Goal: Task Accomplishment & Management: Use online tool/utility

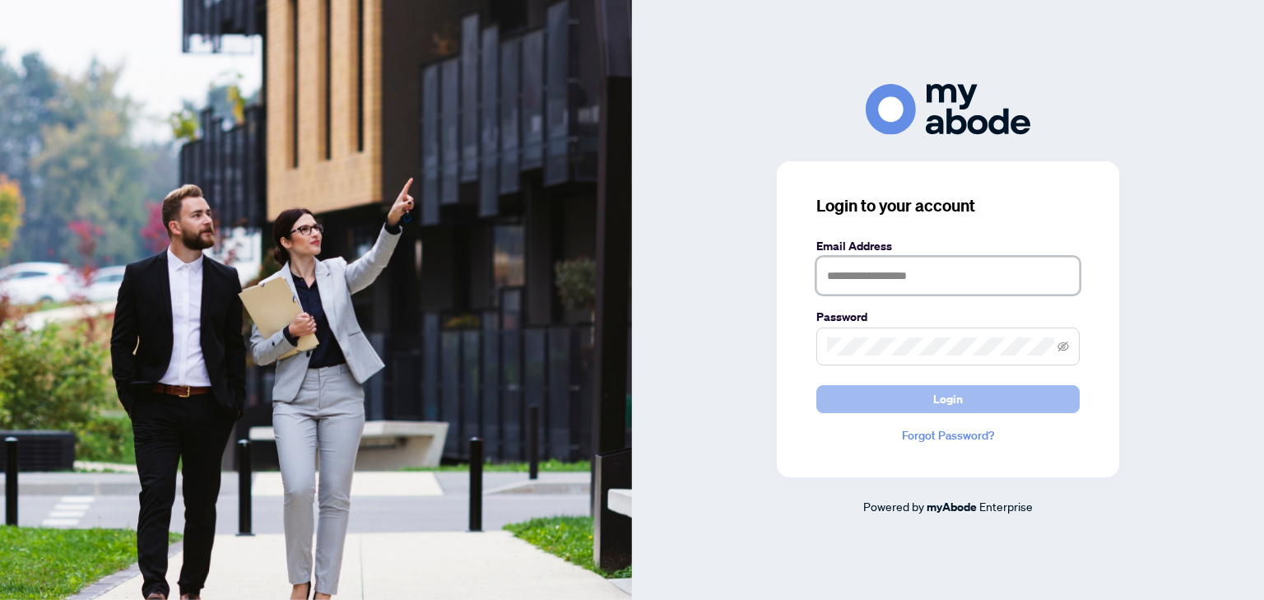
type input "**********"
click at [883, 402] on button "Login" at bounding box center [947, 399] width 263 height 28
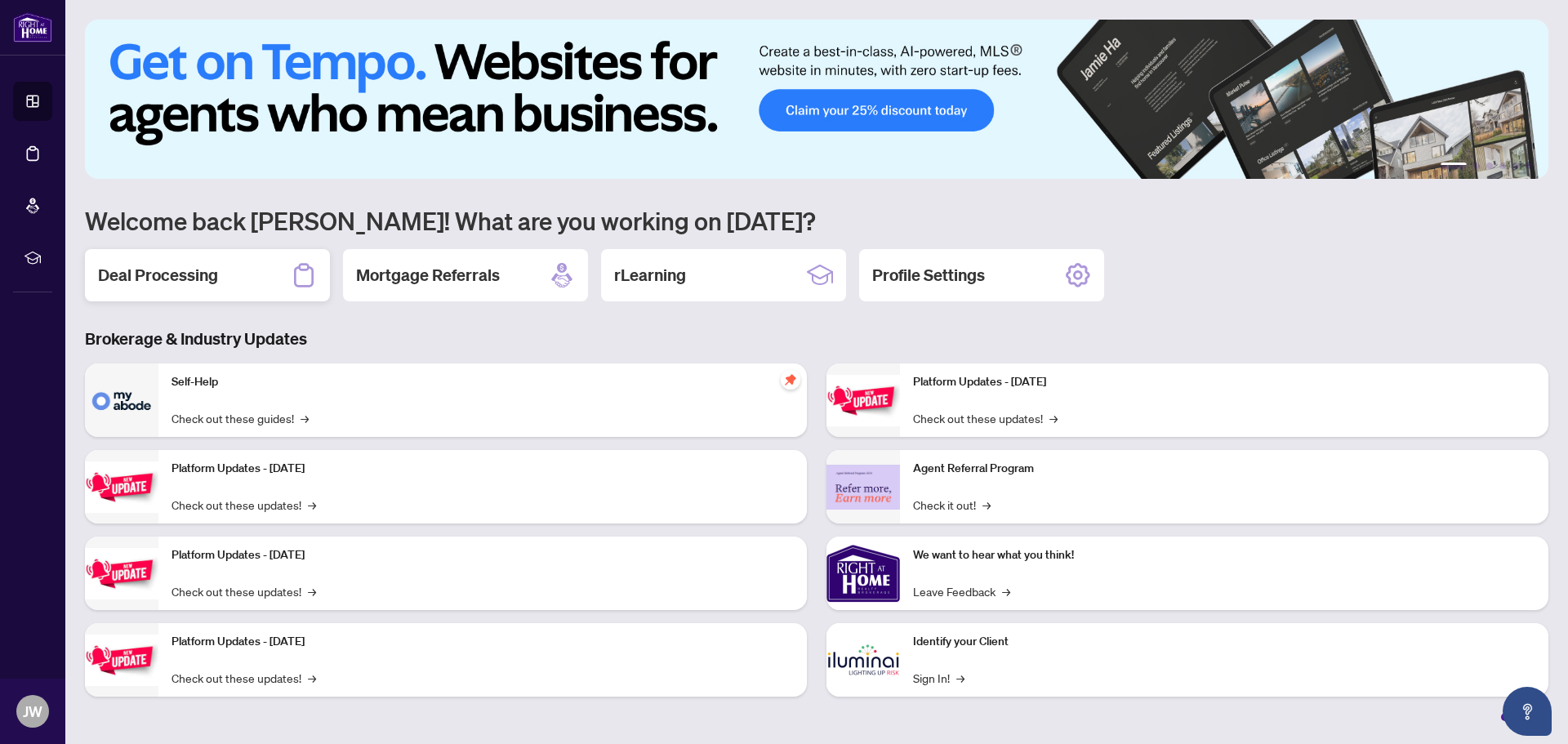
click at [270, 267] on div "Deal Processing" at bounding box center [207, 275] width 245 height 53
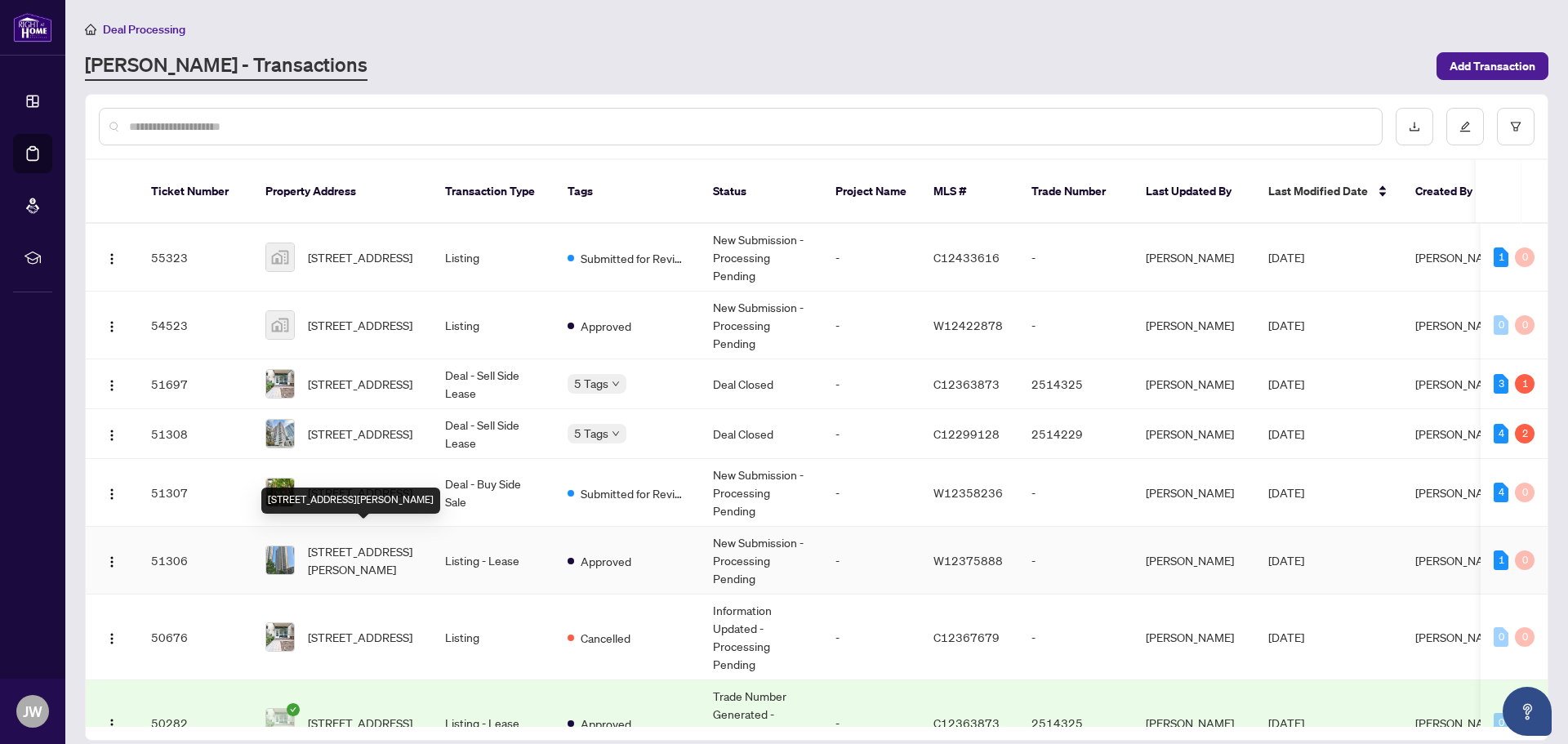
click at [404, 543] on span "[STREET_ADDRESS][PERSON_NAME]" at bounding box center [363, 560] width 111 height 36
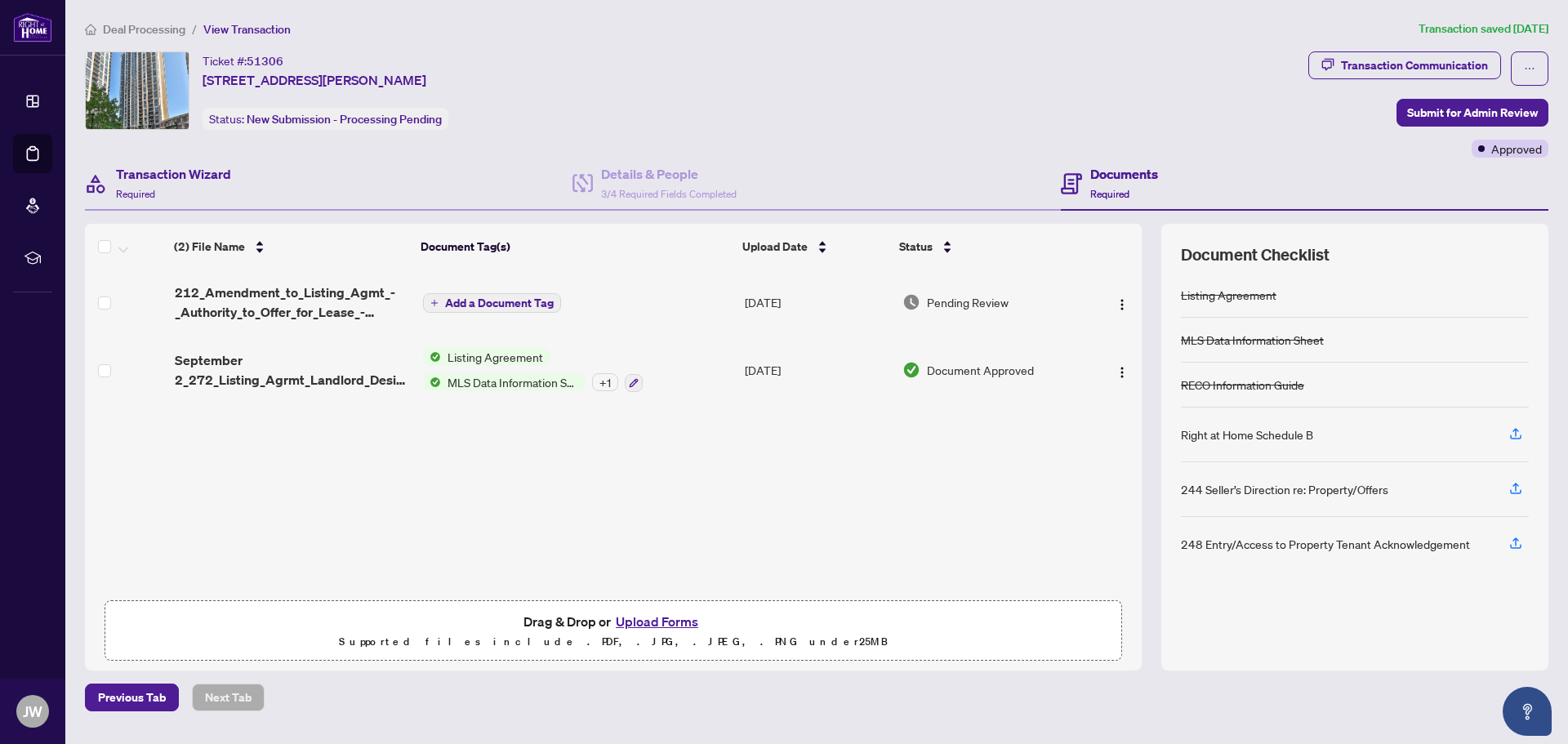
click at [235, 189] on div "Transaction Wizard Required" at bounding box center [328, 185] width 487 height 54
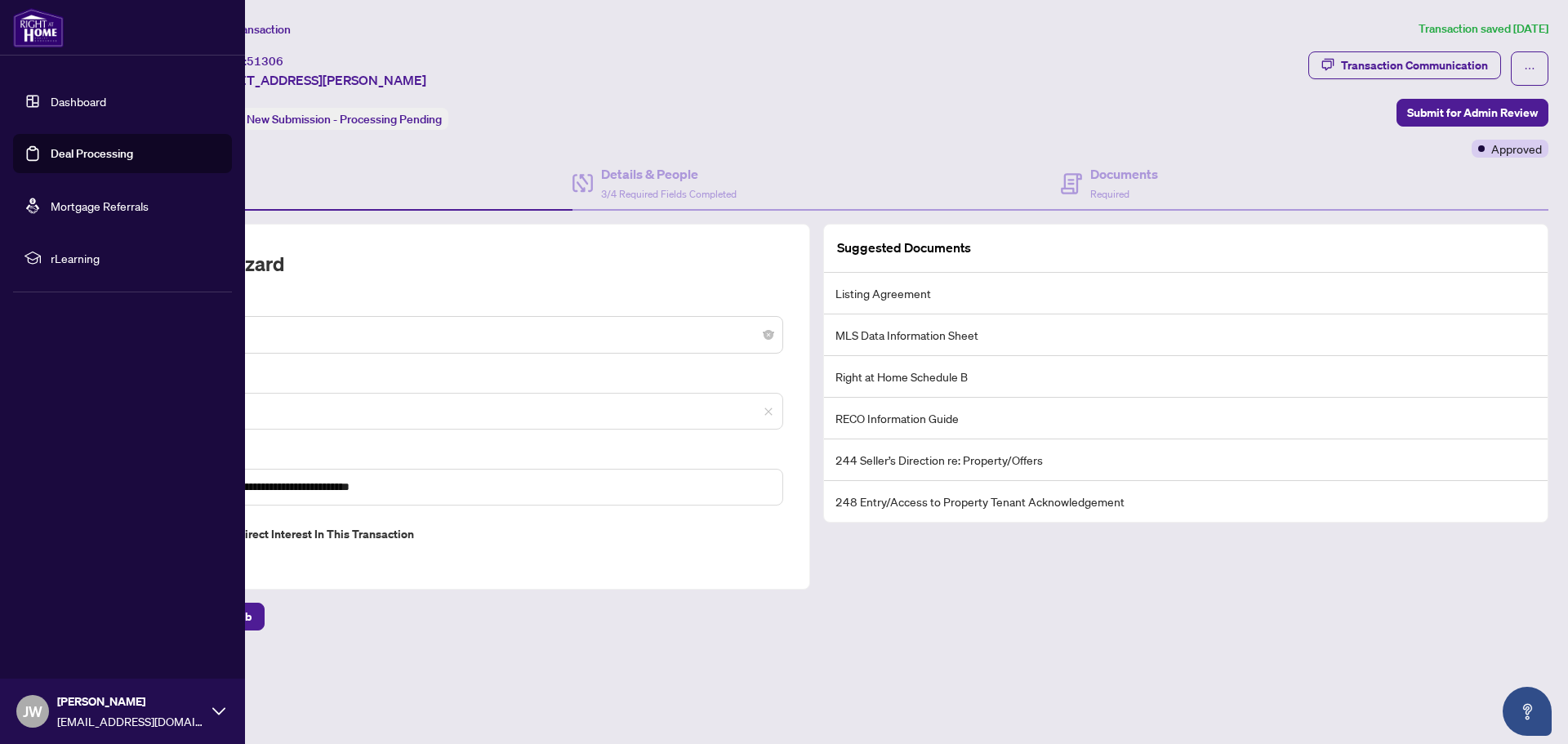
click at [51, 95] on link "Dashboard" at bounding box center [78, 101] width 56 height 15
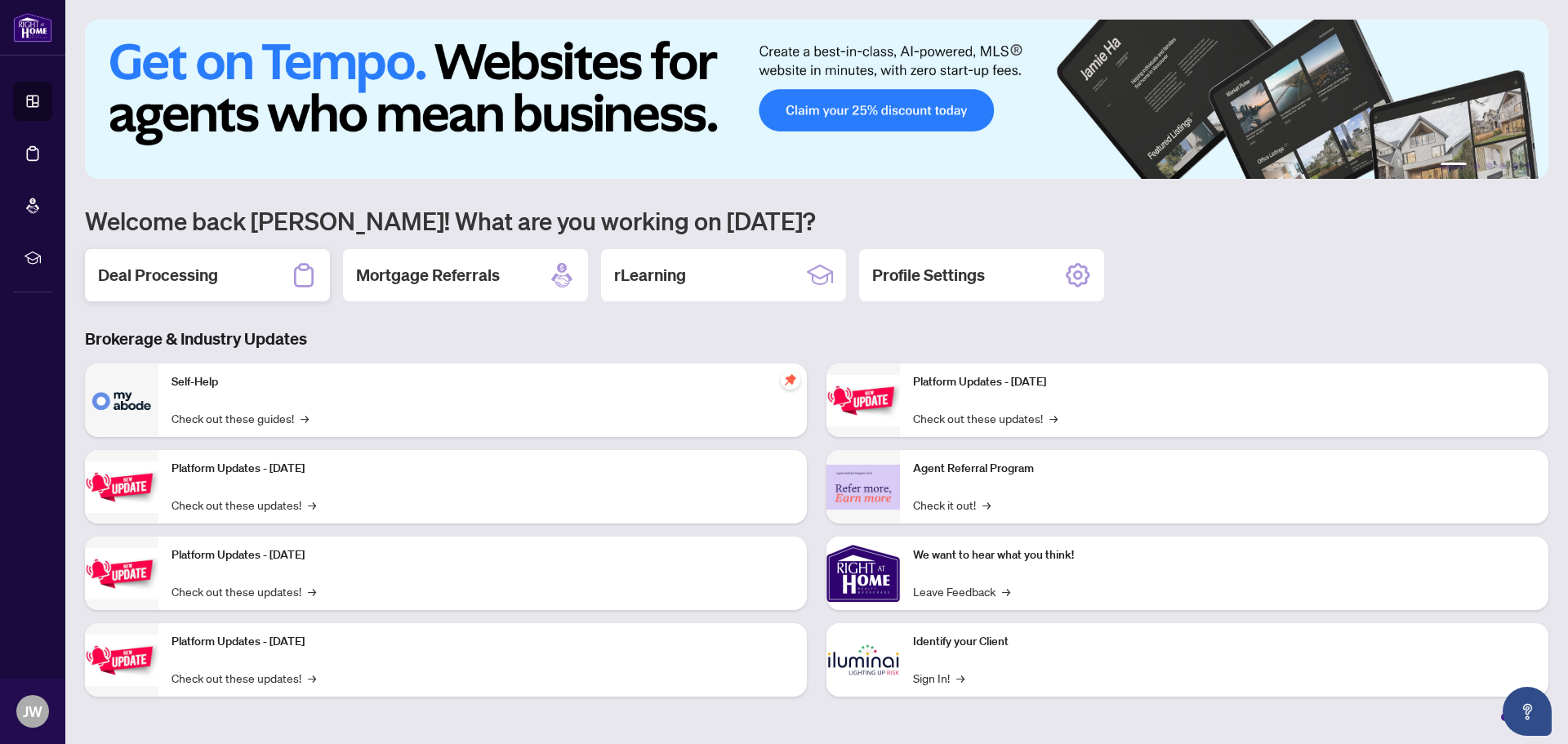
click at [268, 260] on div "Deal Processing" at bounding box center [207, 275] width 245 height 53
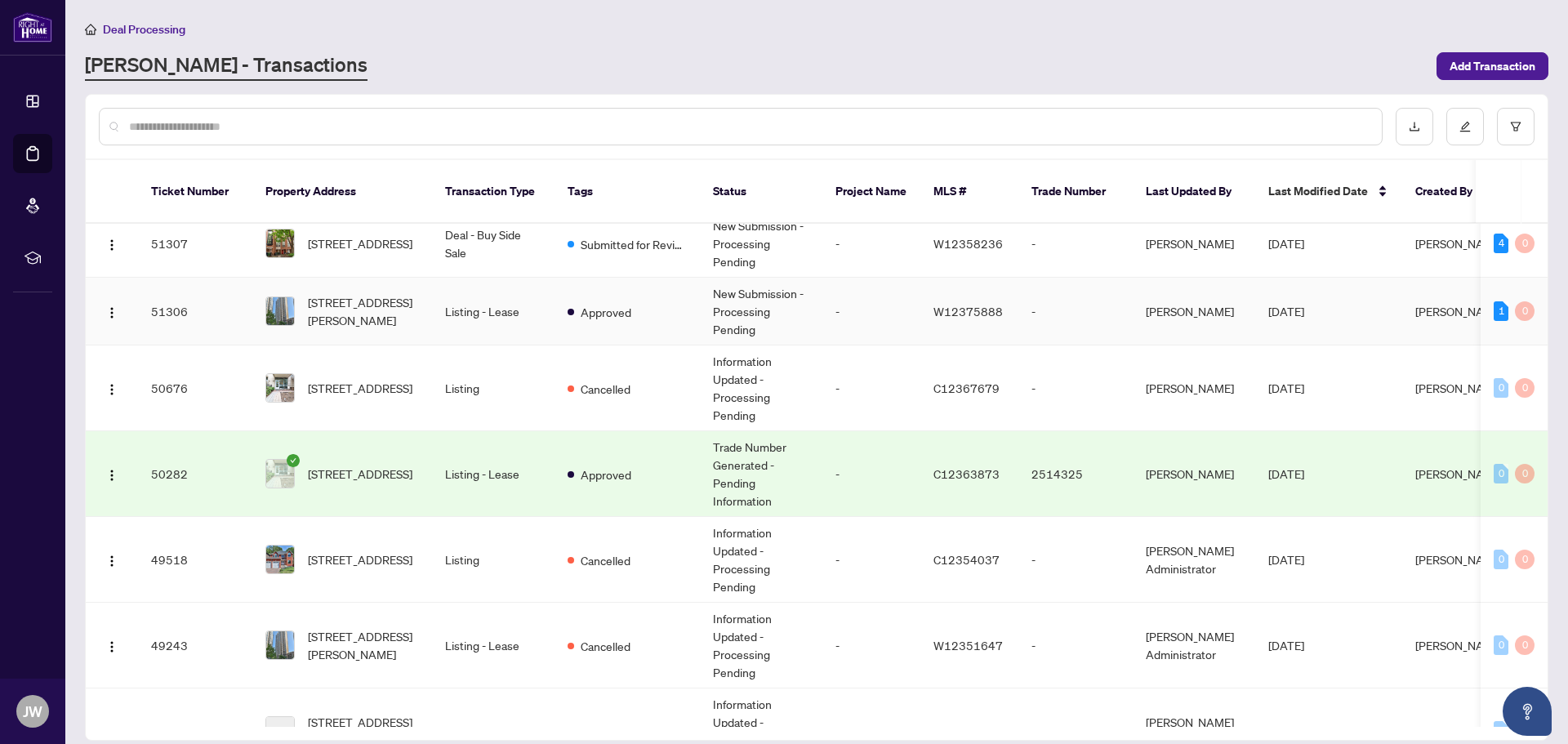
scroll to position [326, 0]
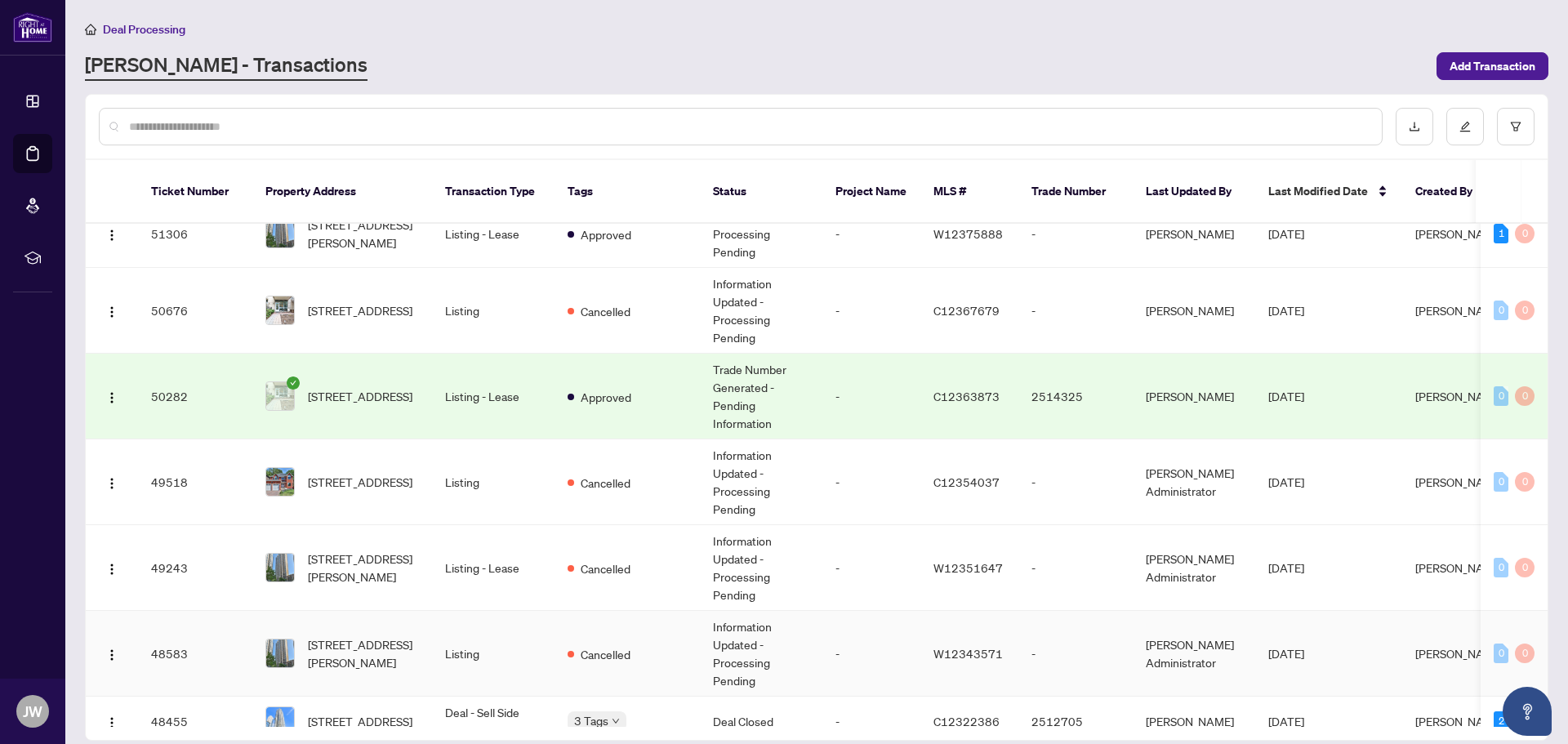
click at [506, 594] on td "Listing" at bounding box center [492, 654] width 122 height 85
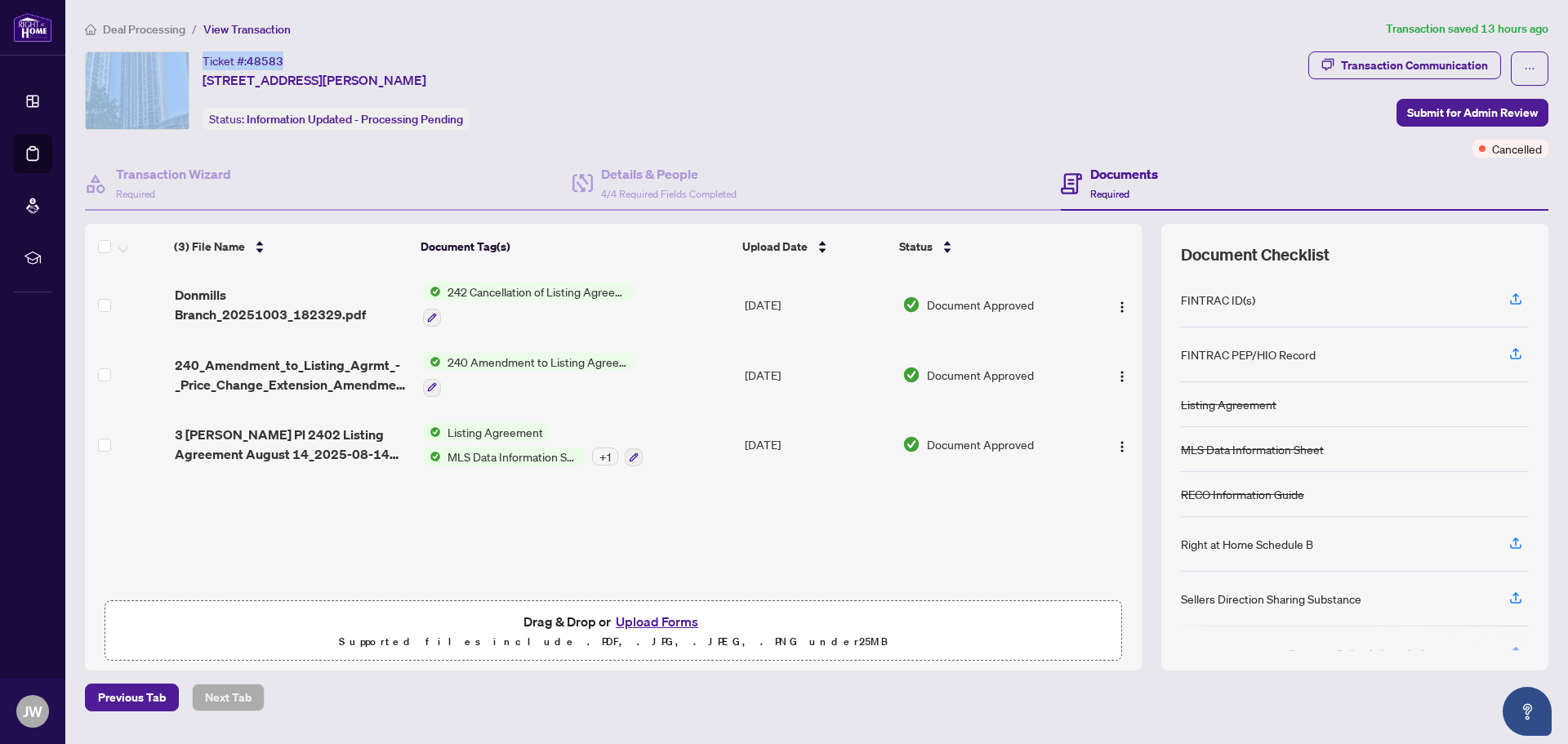
drag, startPoint x: 287, startPoint y: 59, endPoint x: 196, endPoint y: 49, distance: 91.5
click at [196, 49] on div "Deal Processing / View Transaction Transaction saved 13 hours ago Ticket #: 485…" at bounding box center [817, 365] width 1477 height 691
copy div "Ticket #: 48583"
